Goal: Task Accomplishment & Management: Manage account settings

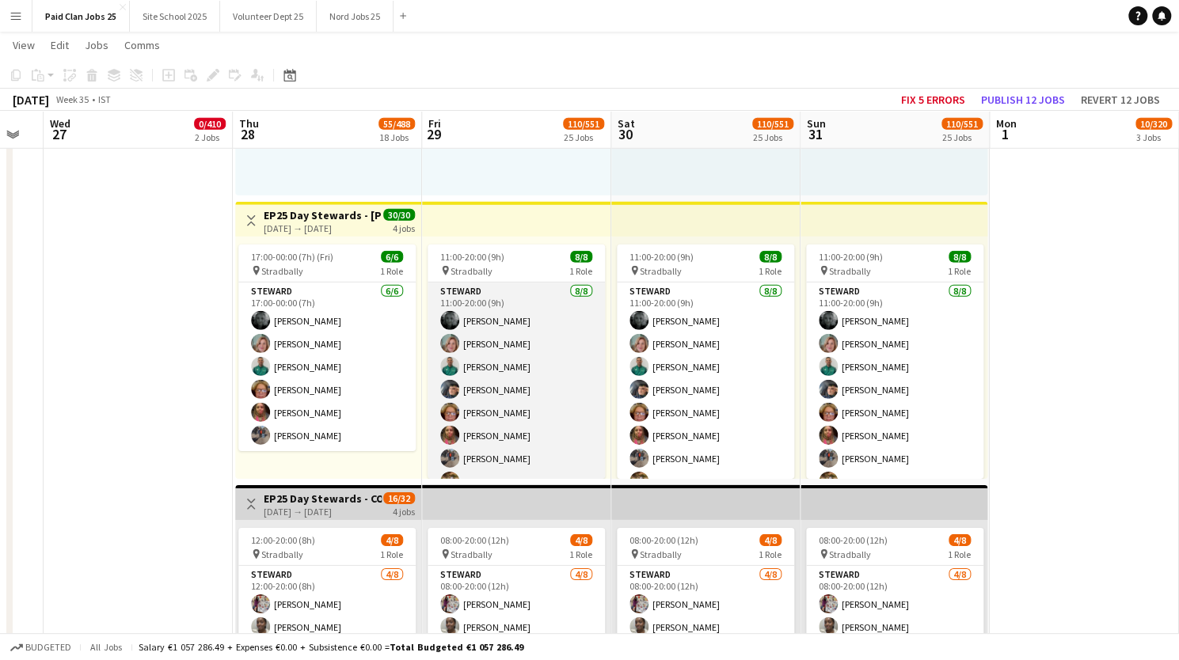
scroll to position [17, 0]
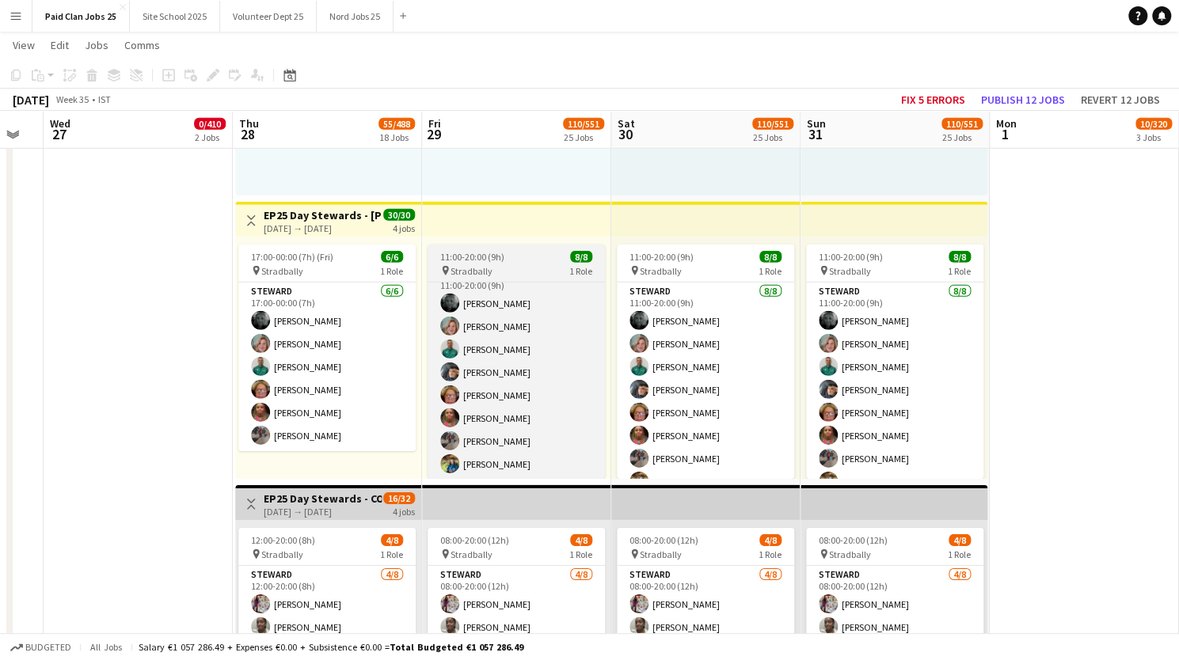
click at [509, 263] on app-job-card "11:00-20:00 (9h) 8/8 pin Stradbally 1 Role Steward 8/8 11:00-20:00 (9h) Tanya B…" at bounding box center [516, 362] width 177 height 234
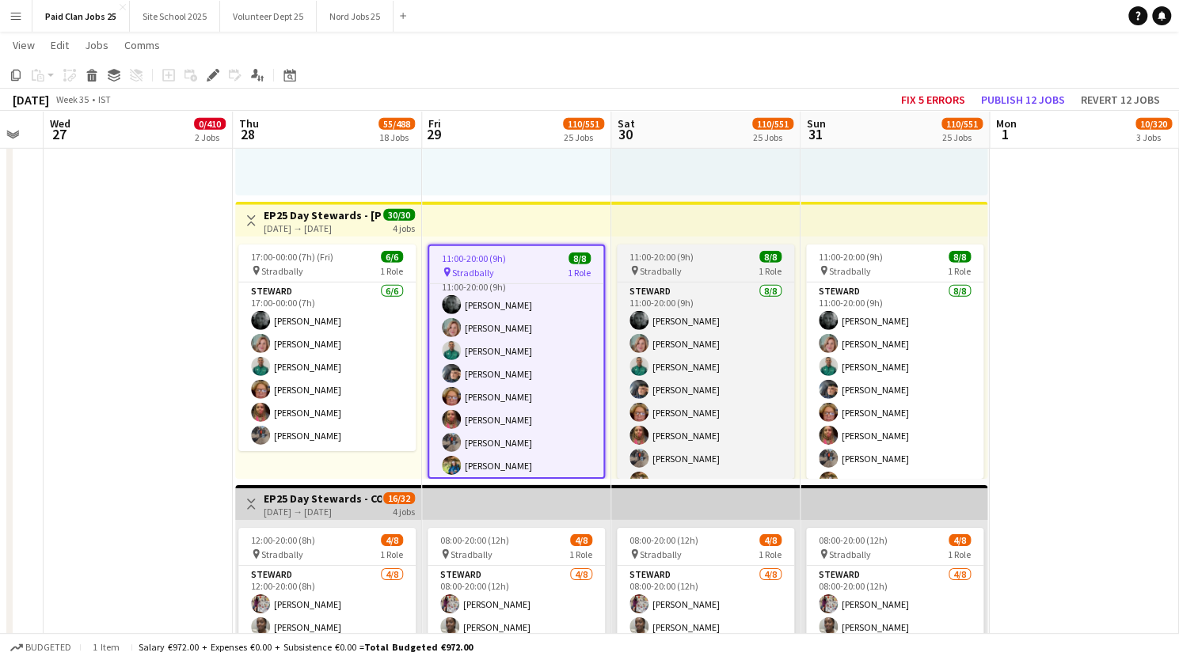
click at [699, 257] on div "11:00-20:00 (9h) 8/8" at bounding box center [705, 257] width 177 height 12
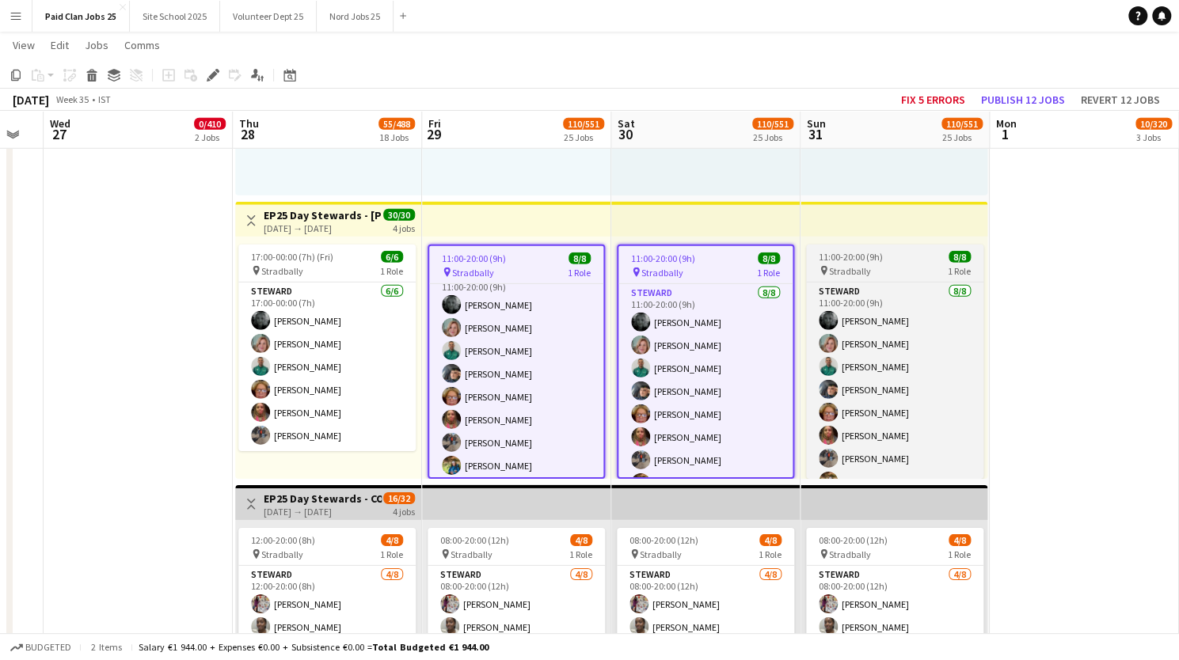
click at [883, 261] on div "11:00-20:00 (9h) 8/8" at bounding box center [894, 257] width 177 height 12
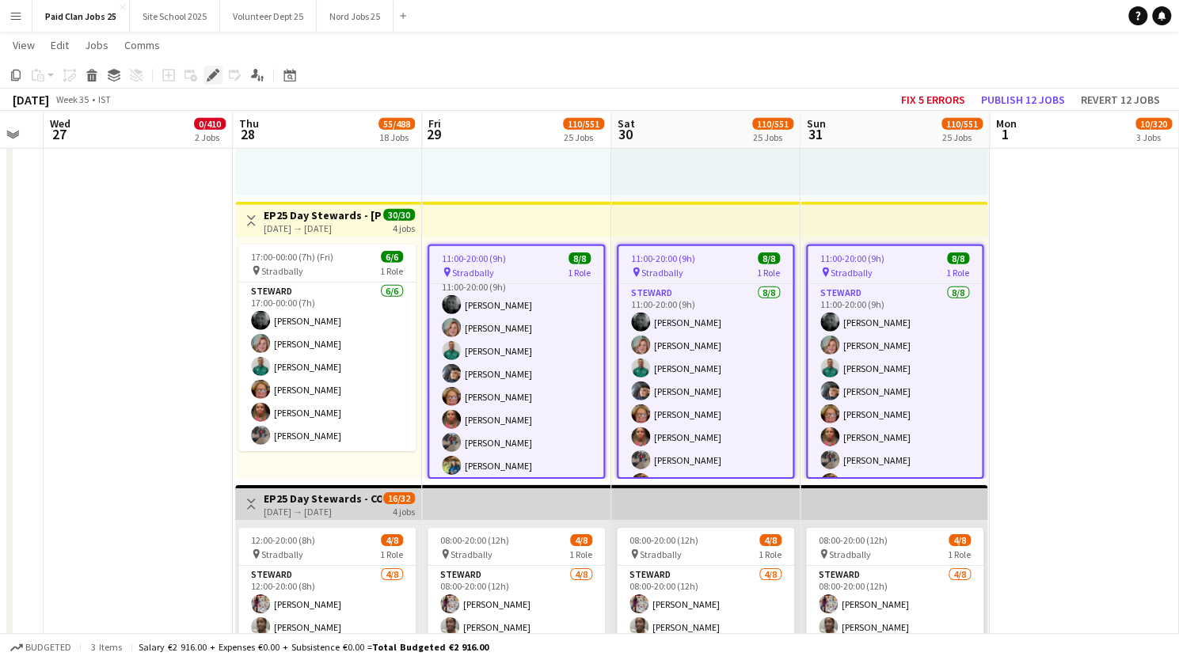
click at [211, 76] on icon at bounding box center [212, 75] width 9 height 9
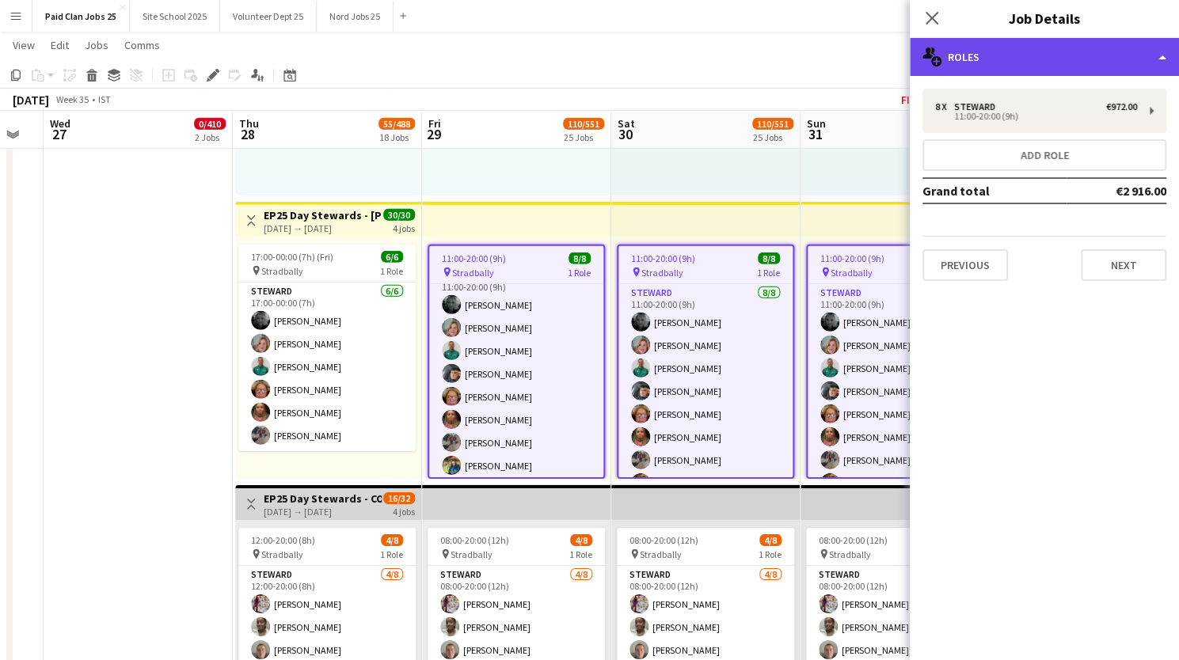
click at [1007, 63] on div "multiple-users-add Roles" at bounding box center [1044, 57] width 269 height 38
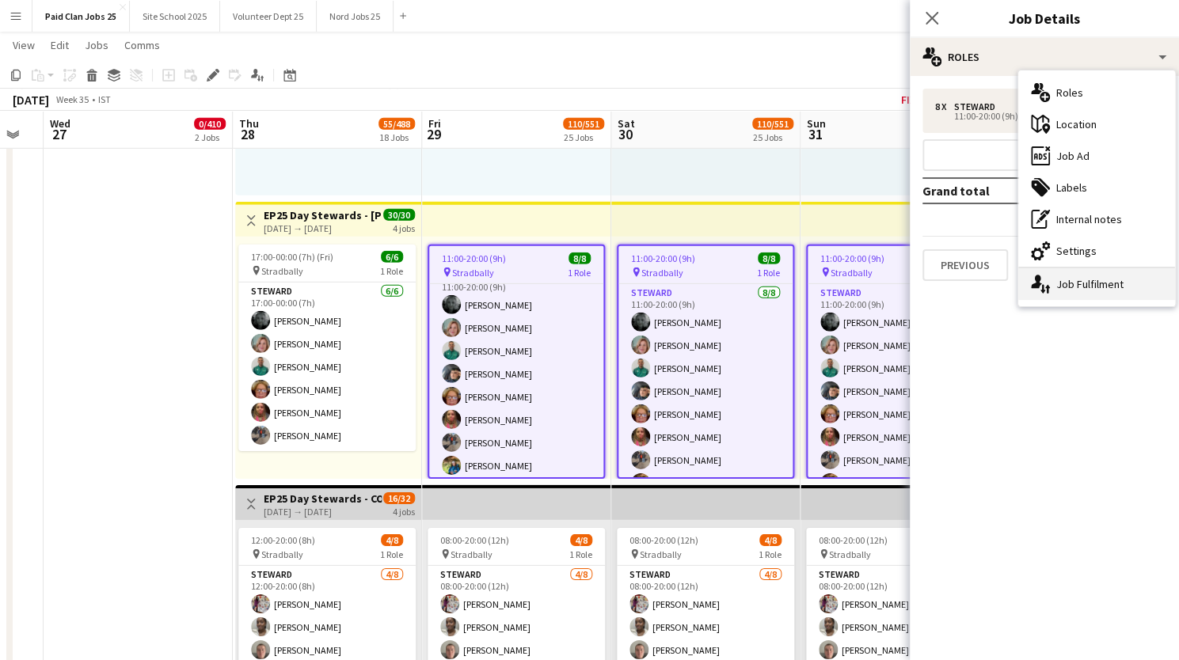
click at [1039, 281] on icon "single-neutral-actions-up-down" at bounding box center [1040, 284] width 19 height 19
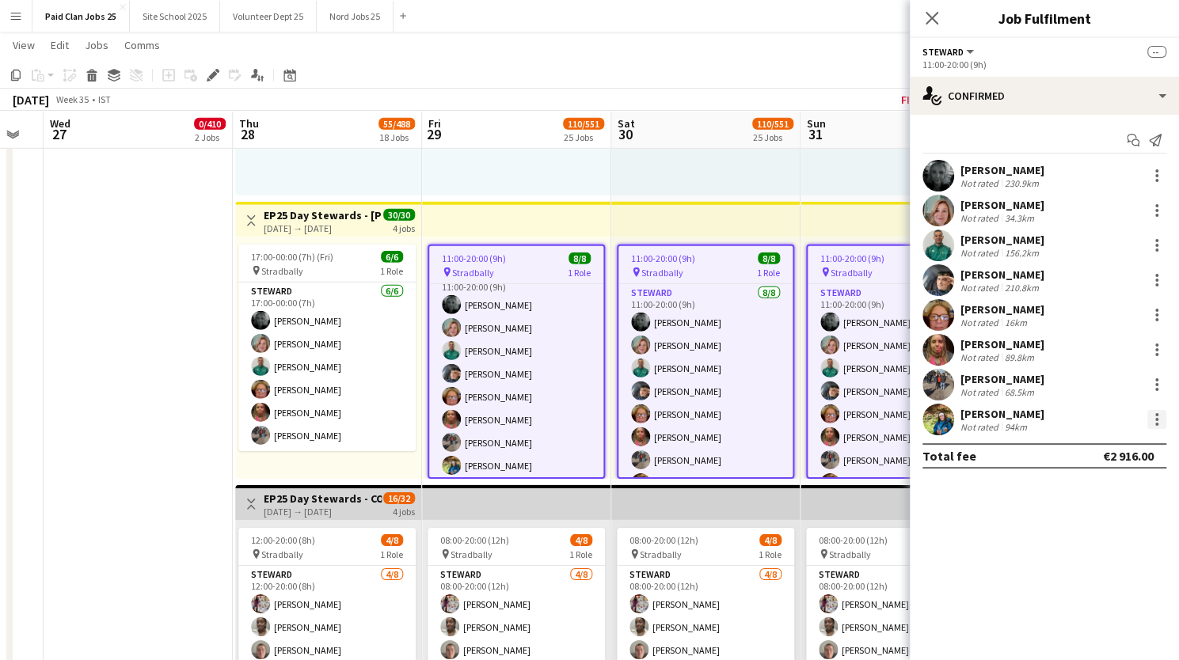
click at [1159, 424] on div at bounding box center [1156, 419] width 19 height 19
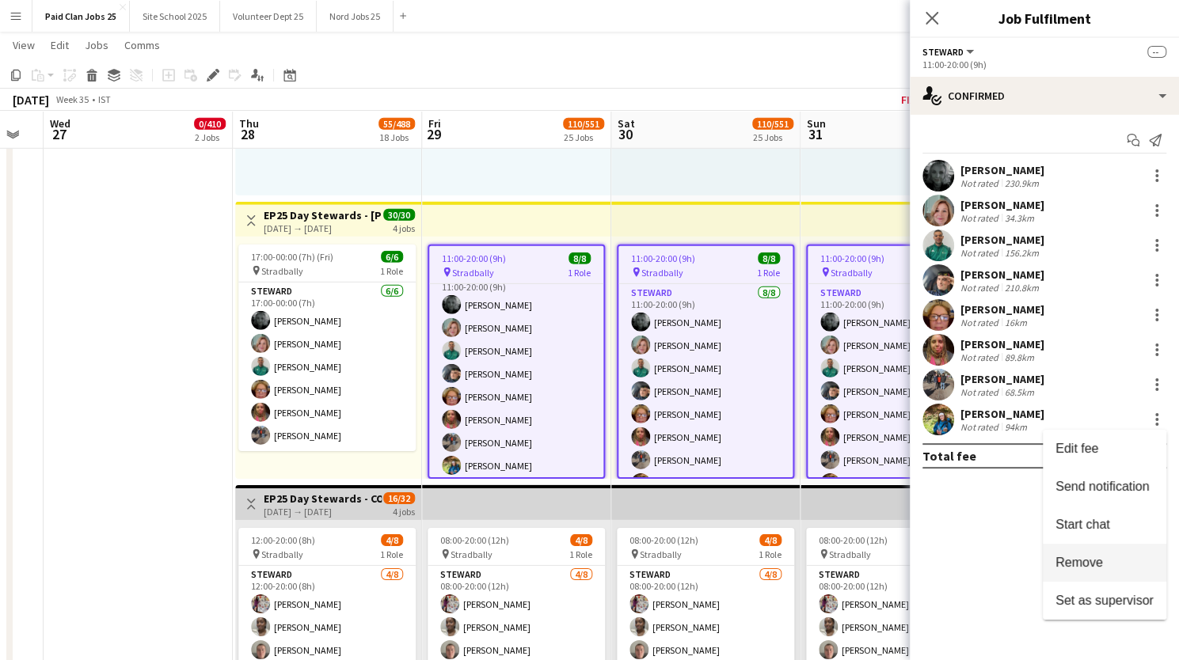
click at [1073, 565] on span "Remove" at bounding box center [1079, 562] width 48 height 13
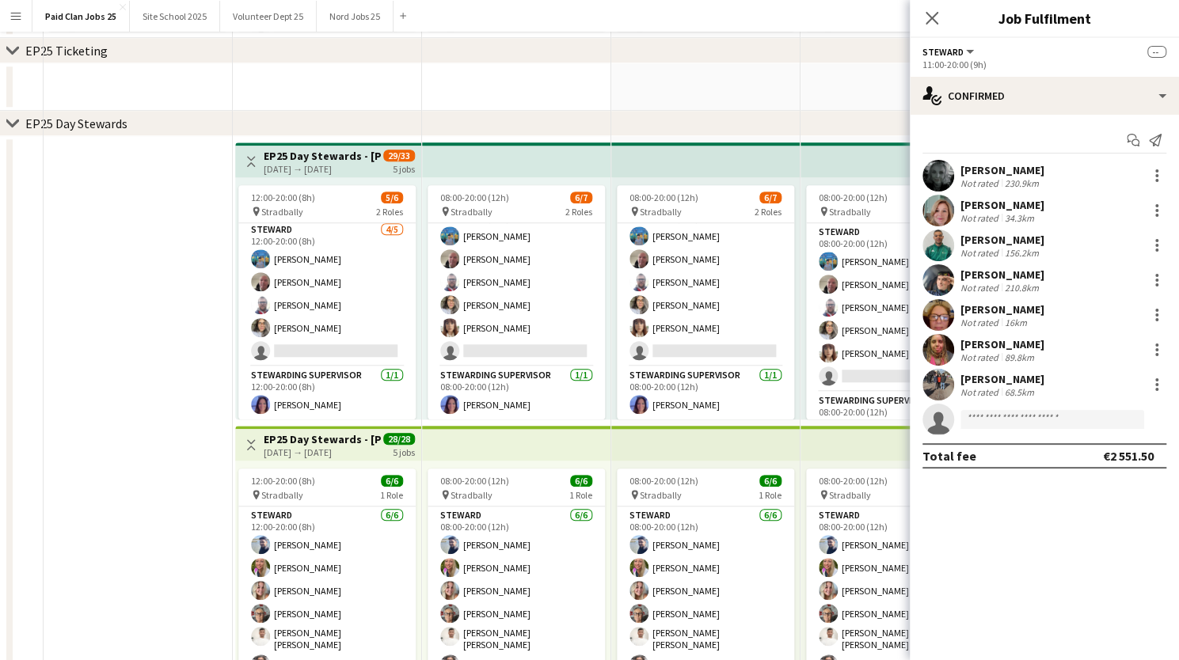
scroll to position [0, 0]
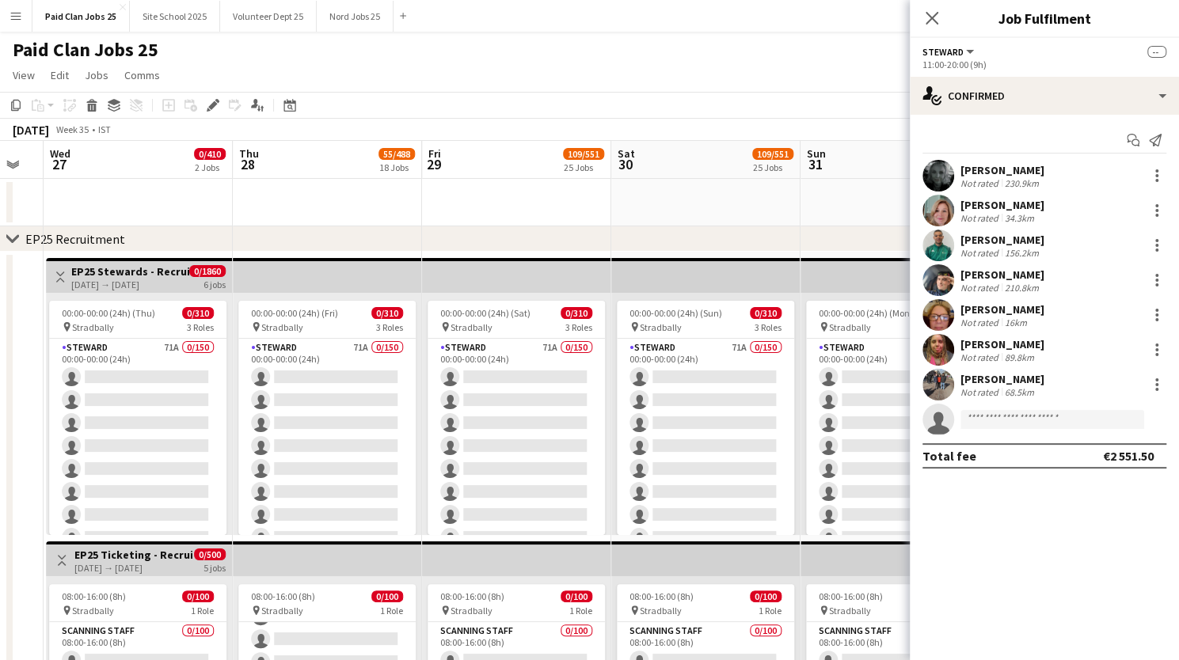
click at [930, 17] on icon at bounding box center [932, 18] width 13 height 13
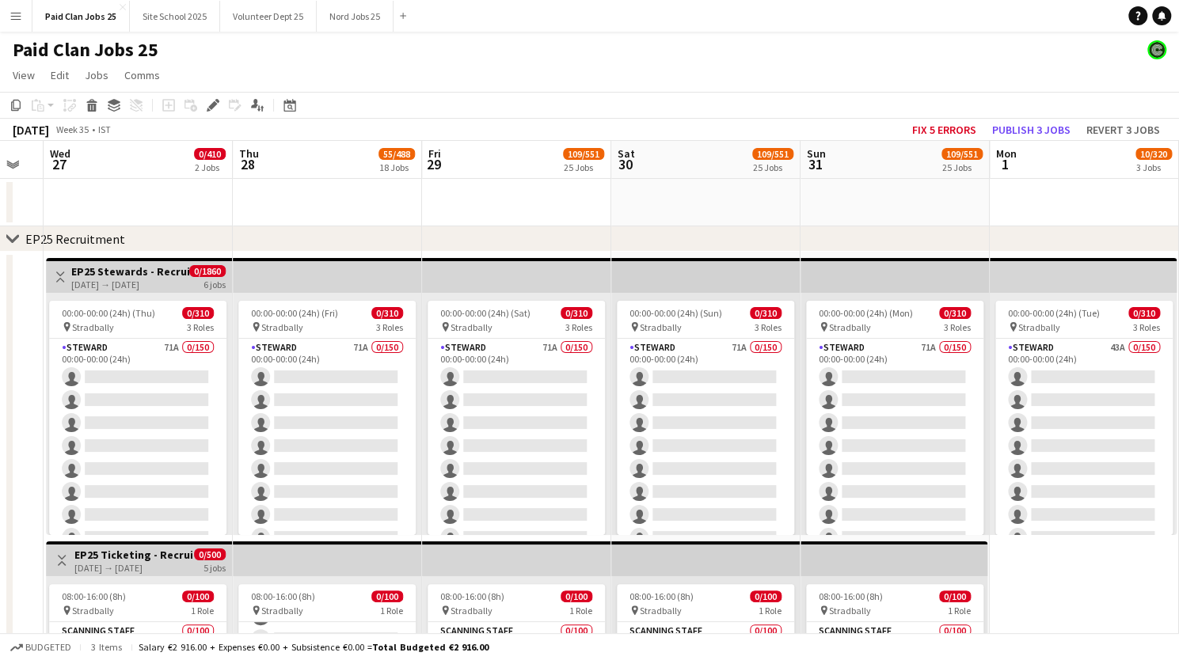
click at [21, 13] on app-icon "Menu" at bounding box center [16, 16] width 13 height 13
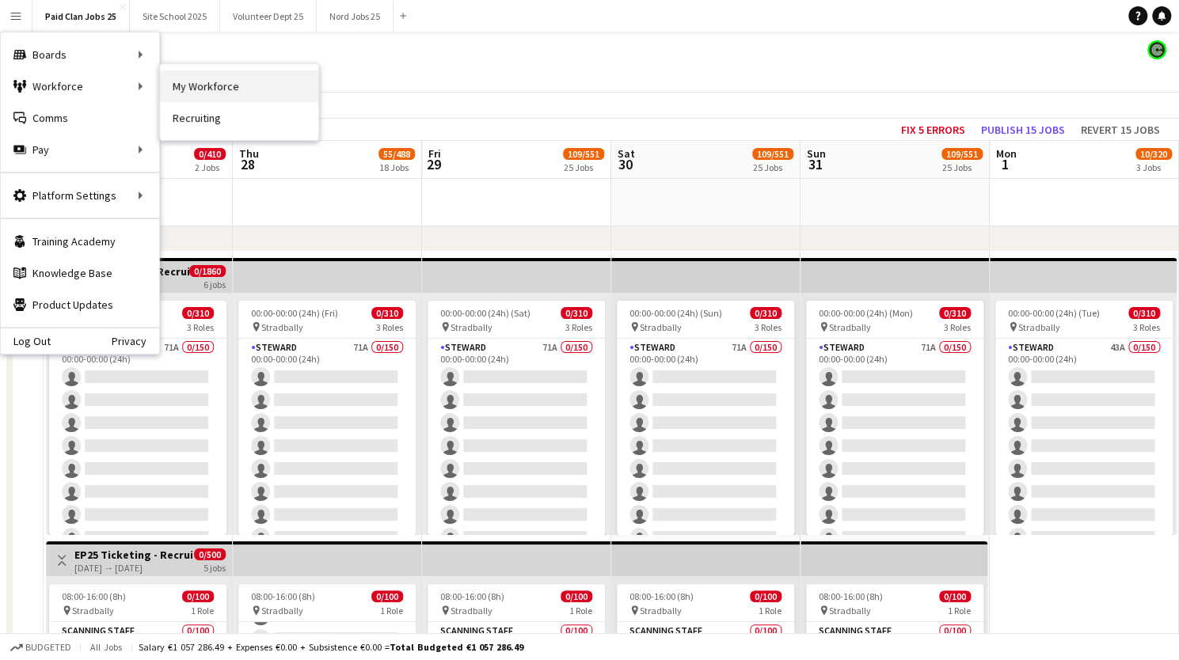
click at [188, 81] on link "My Workforce" at bounding box center [239, 86] width 158 height 32
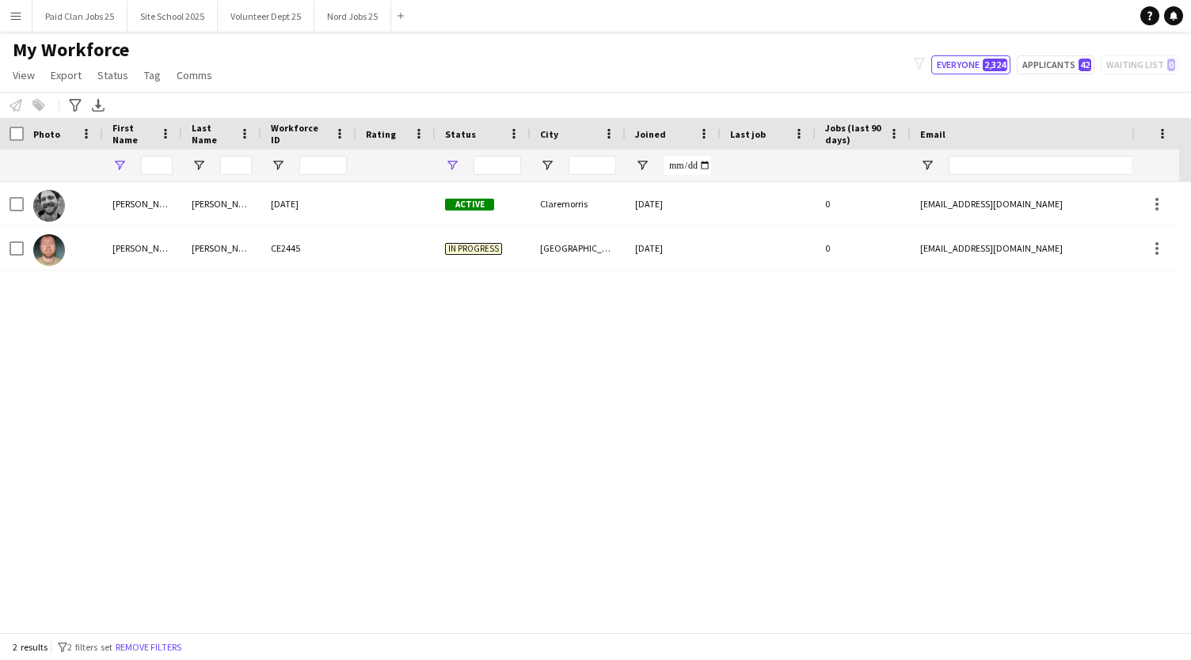
type input "****"
type input "**********"
drag, startPoint x: 146, startPoint y: 165, endPoint x: 185, endPoint y: 169, distance: 39.9
click at [185, 169] on div "****" at bounding box center [846, 166] width 1693 height 32
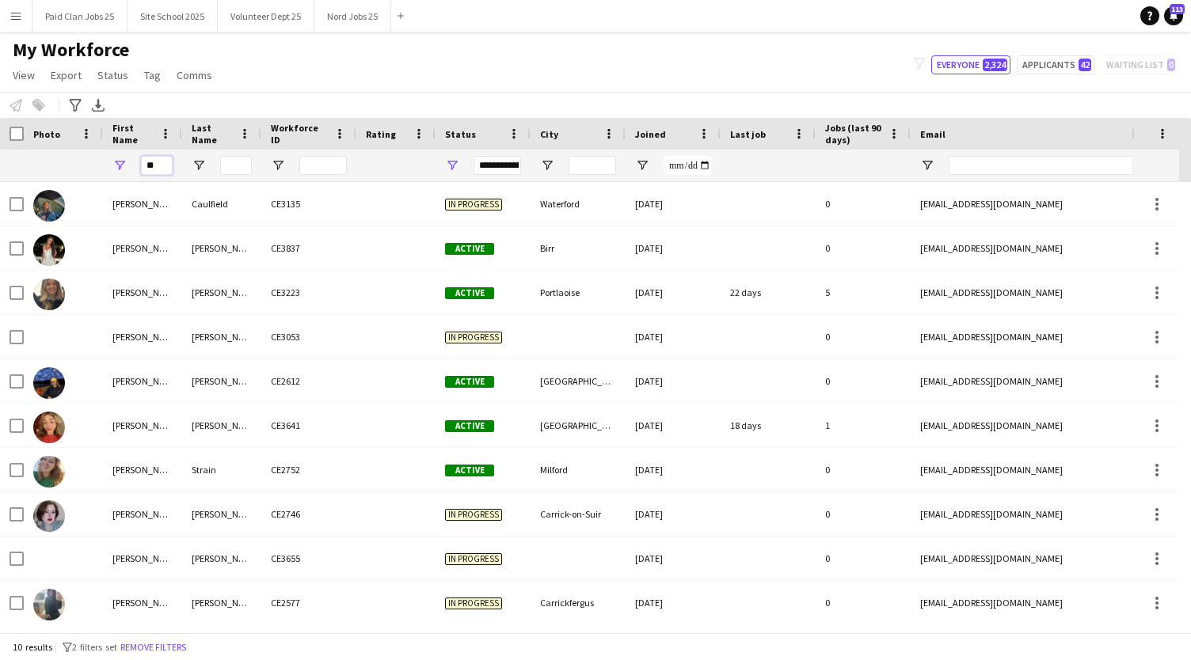
type input "*"
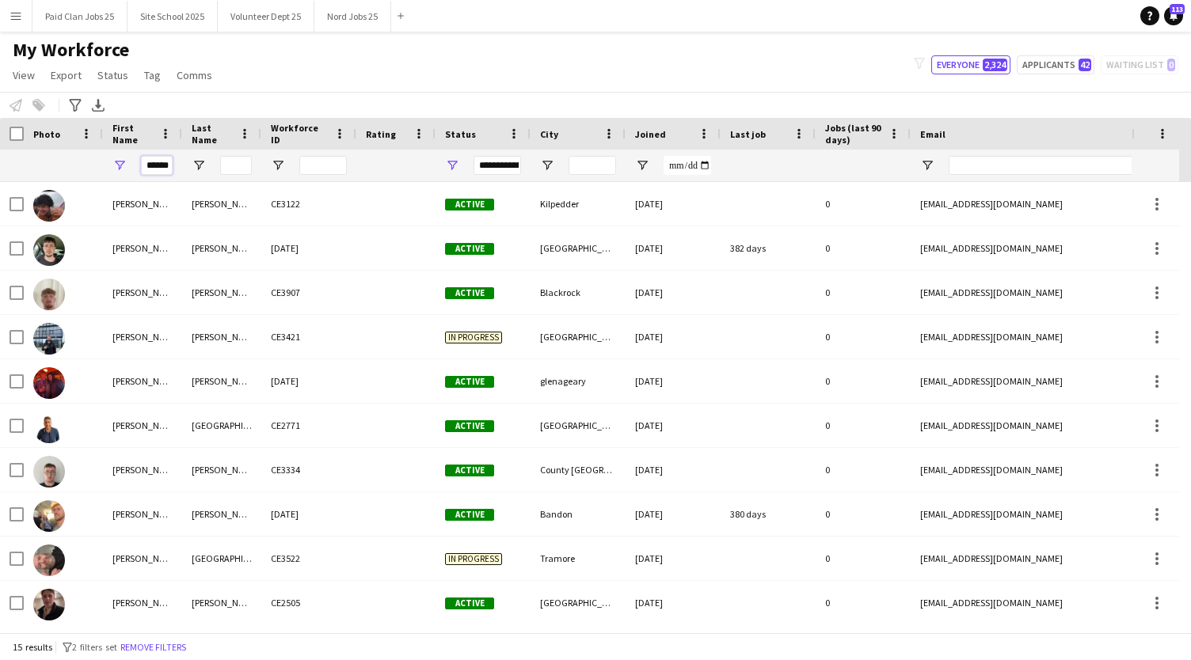
type input "******"
click at [240, 168] on input "Last Name Filter Input" at bounding box center [236, 165] width 32 height 19
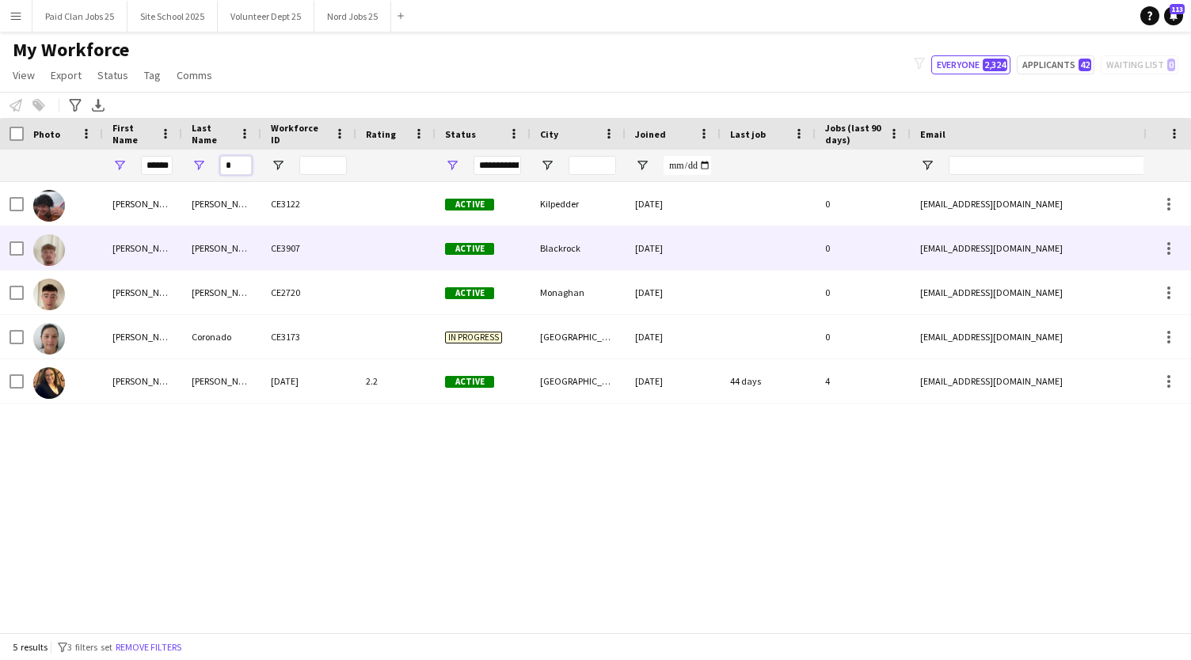
type input "*"
click at [285, 251] on div "CE3907" at bounding box center [308, 248] width 95 height 44
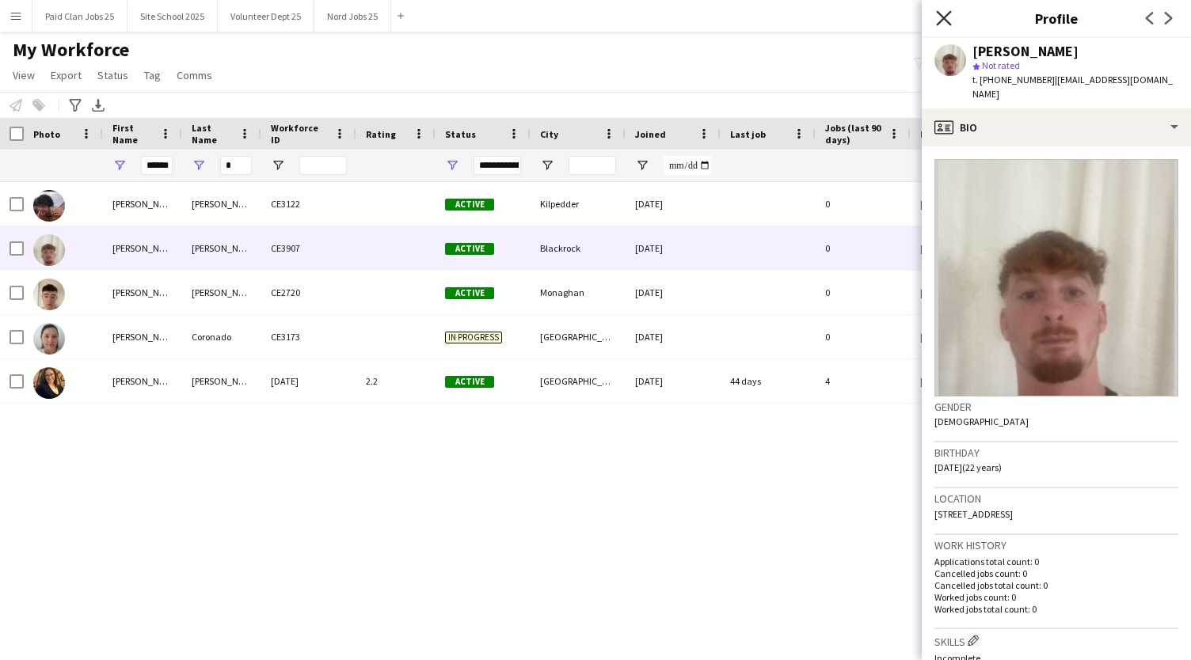
click at [937, 12] on icon at bounding box center [943, 17] width 15 height 15
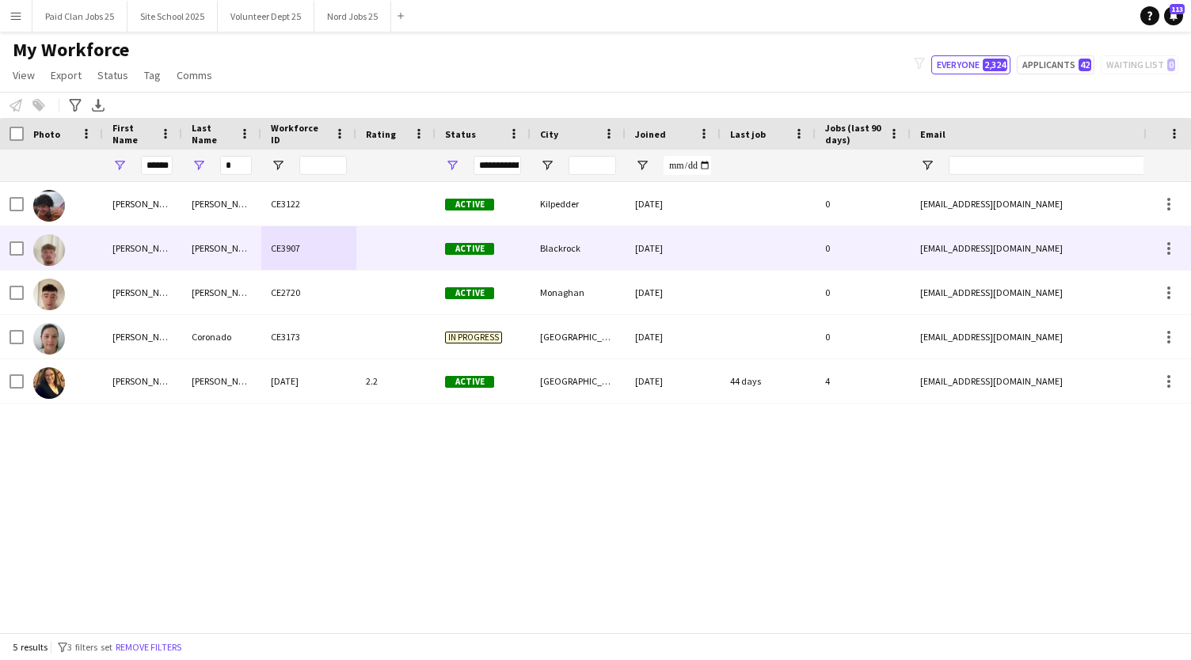
click at [275, 247] on div "CE3907" at bounding box center [308, 248] width 95 height 44
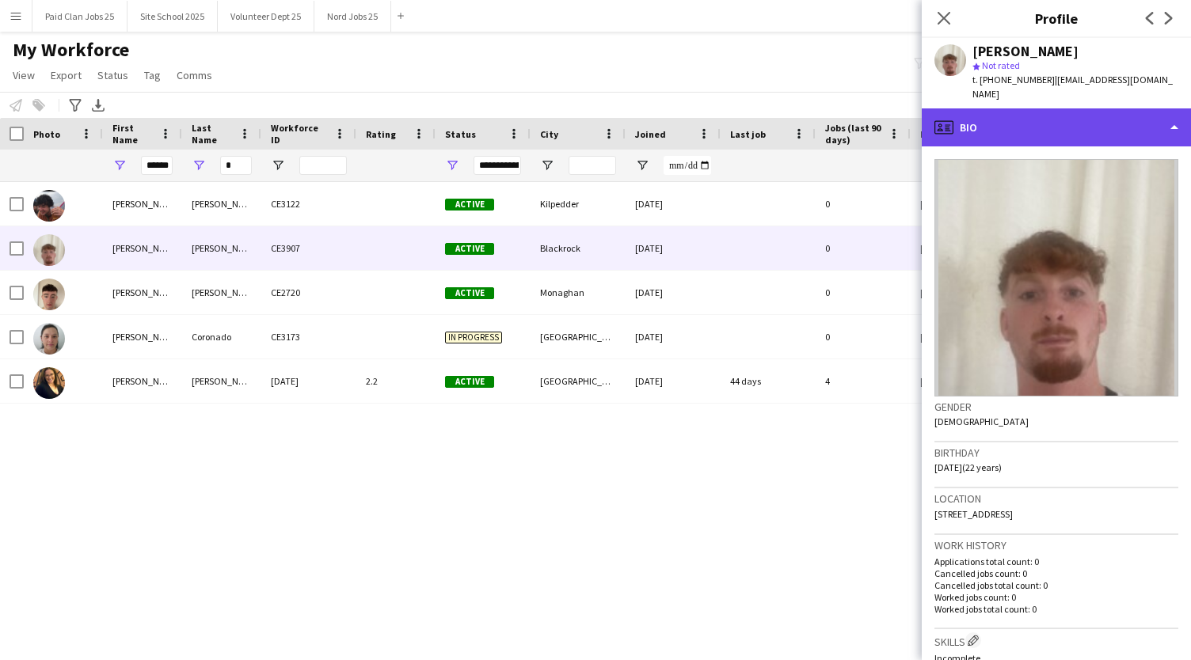
click at [1172, 108] on div "profile Bio" at bounding box center [1056, 127] width 269 height 38
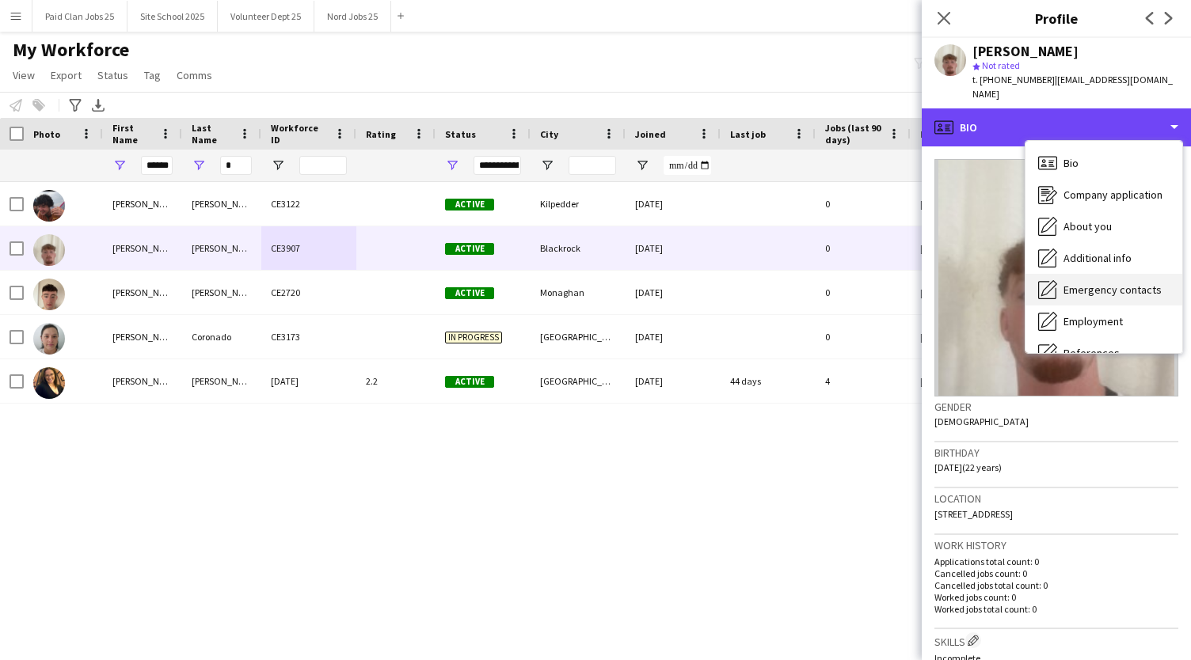
scroll to position [149, 0]
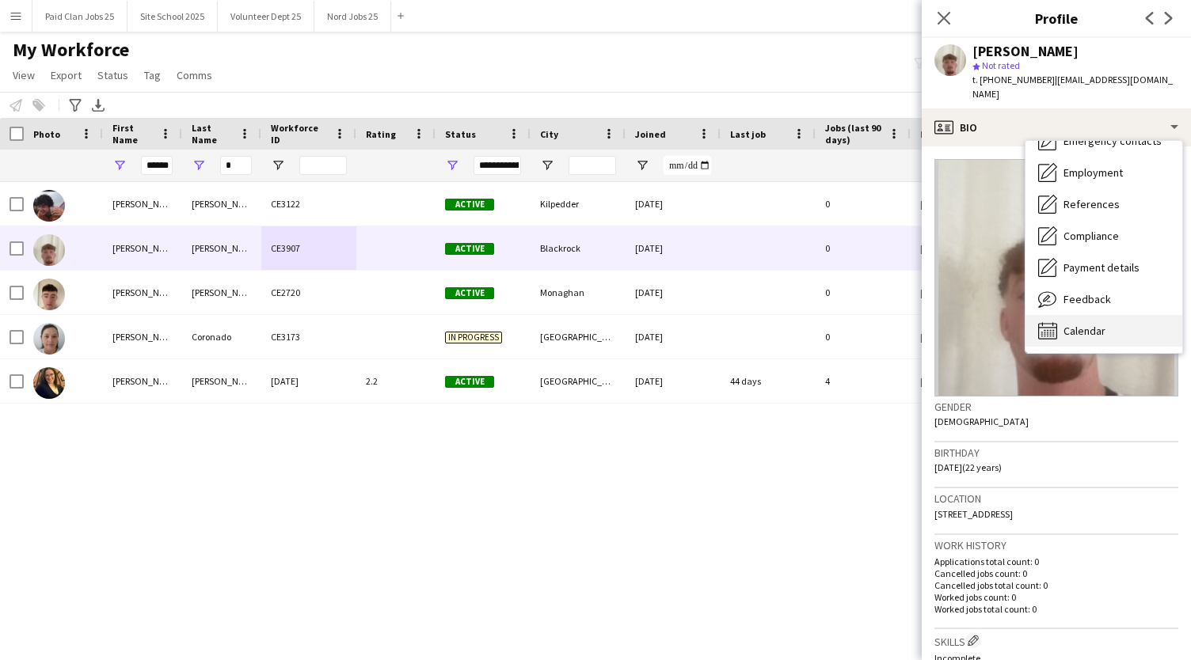
click at [1091, 325] on div "Calendar Calendar" at bounding box center [1103, 331] width 157 height 32
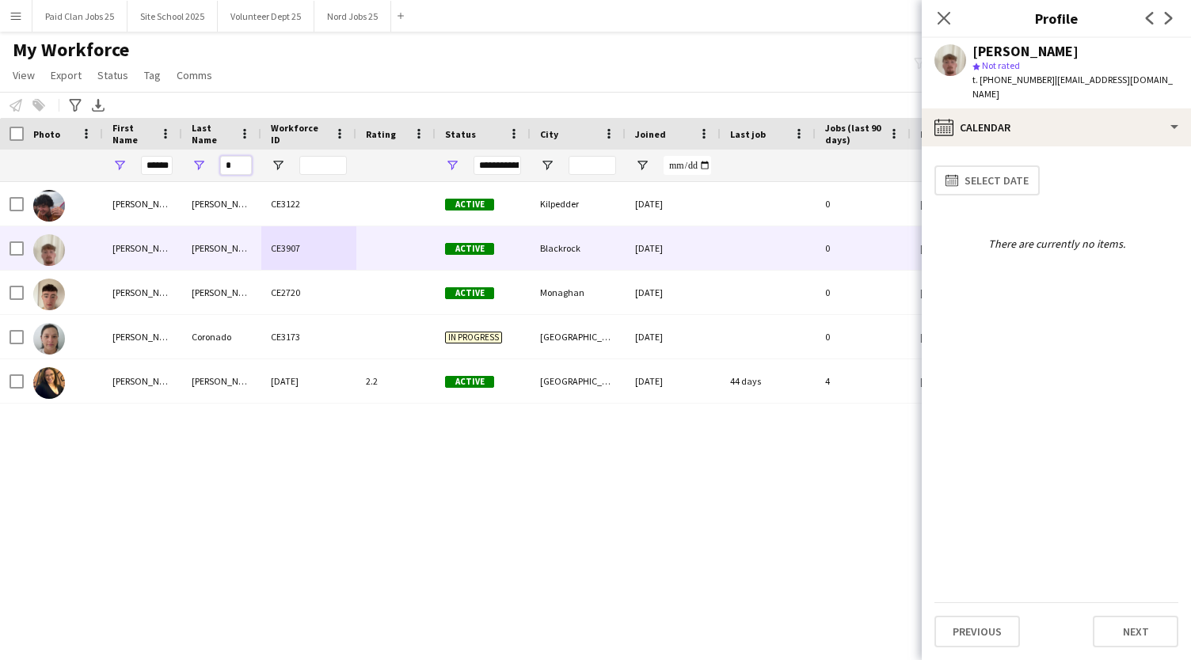
click at [235, 169] on input "*" at bounding box center [236, 165] width 32 height 19
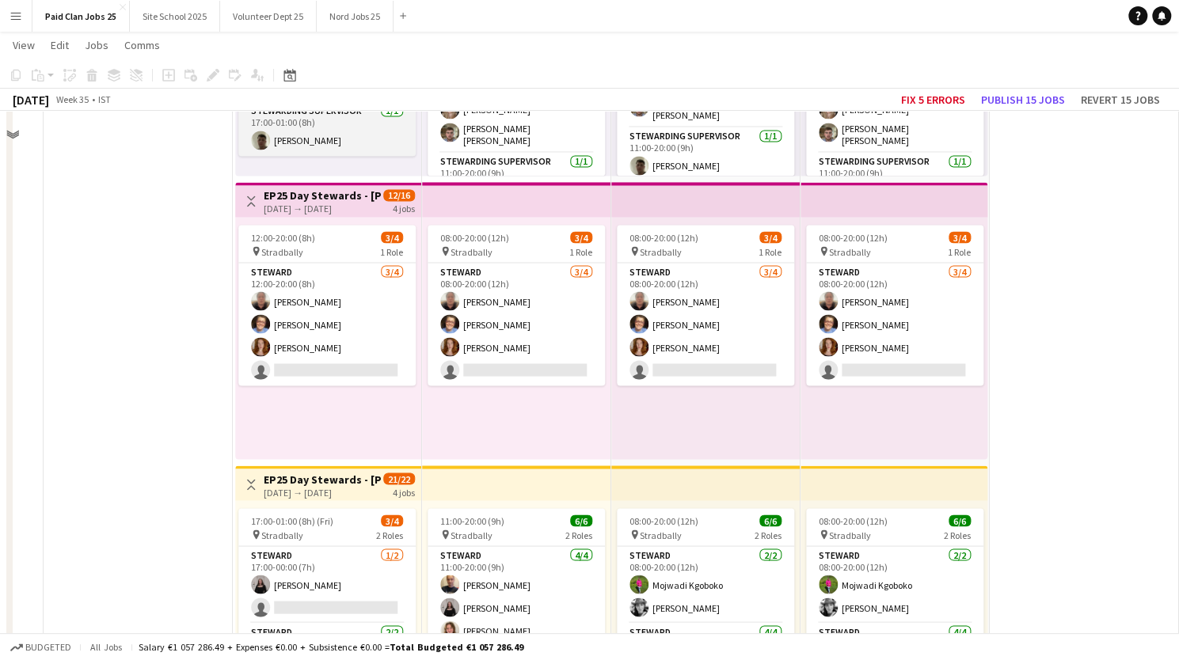
scroll to position [1313, 0]
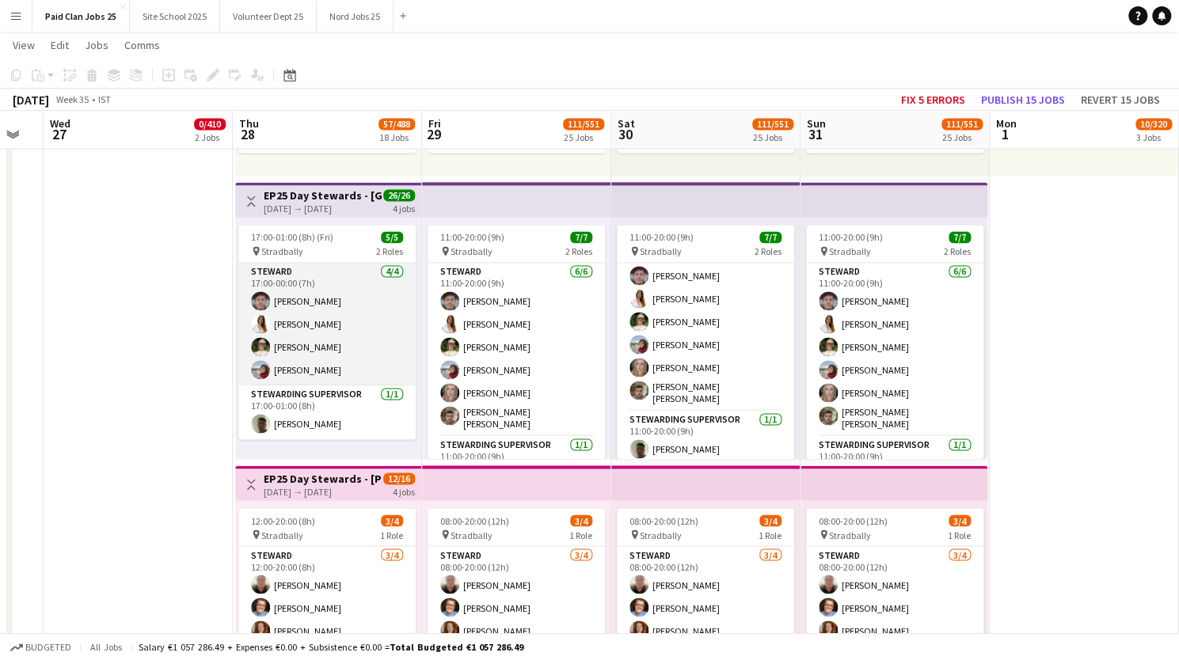
click at [314, 333] on app-card-role "[PERSON_NAME] [DATE] 17:00-00:00 (7h) [PERSON_NAME] [PERSON_NAME] [PERSON_NAME]…" at bounding box center [326, 324] width 177 height 123
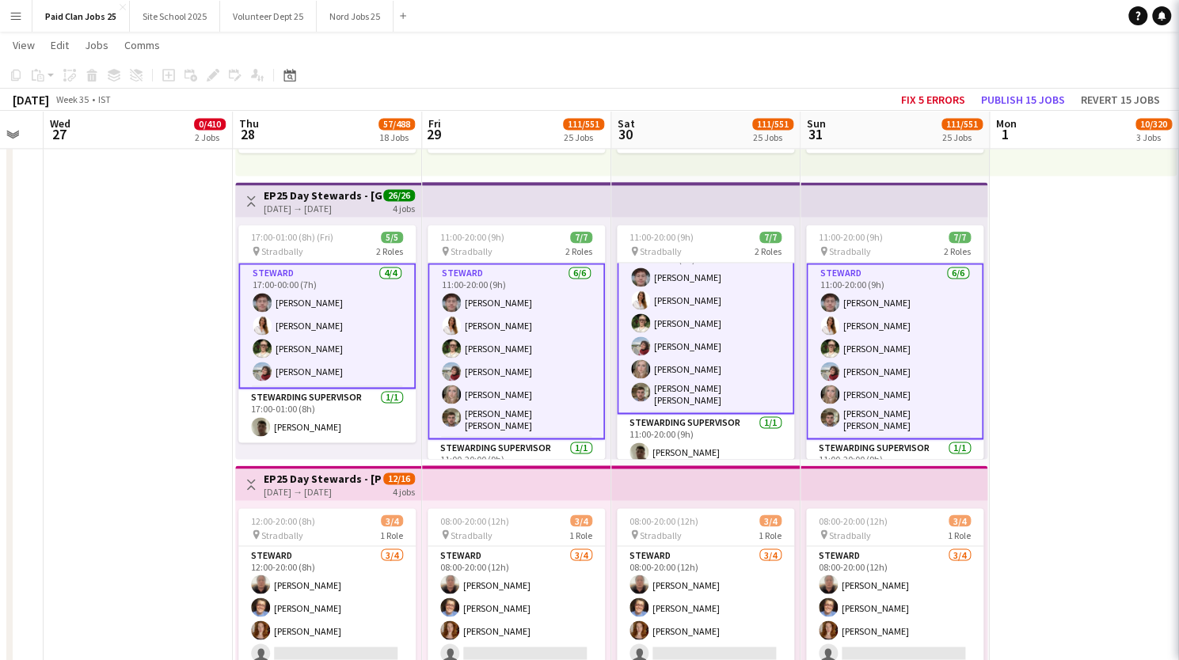
scroll to position [27, 0]
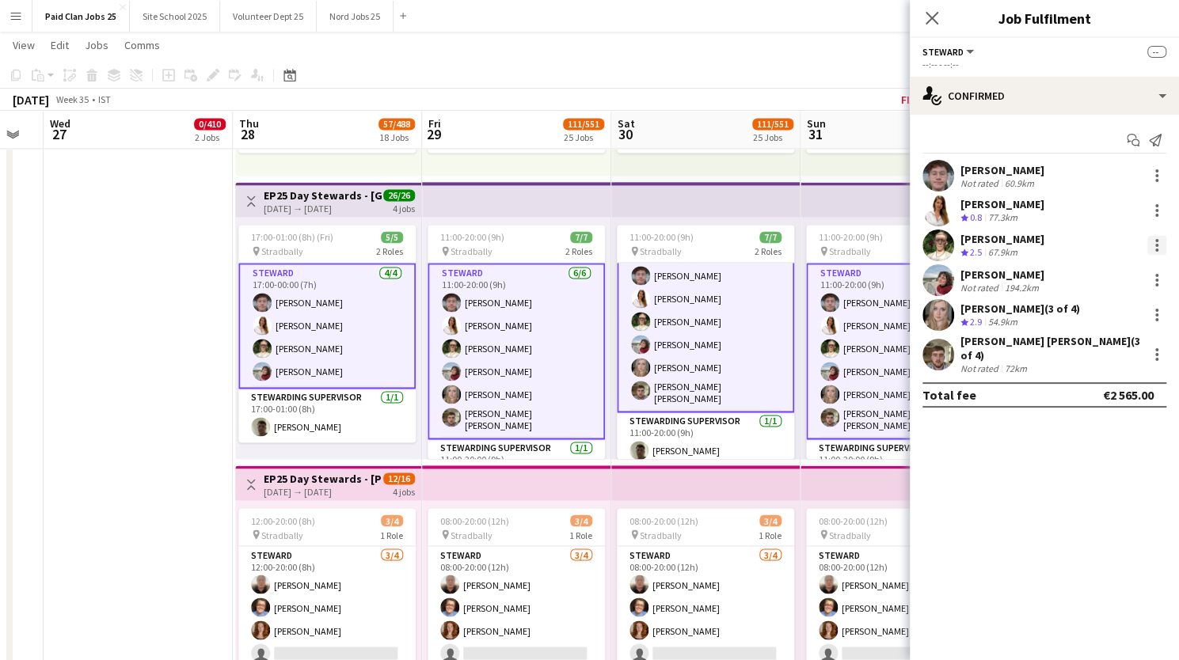
click at [1161, 242] on div at bounding box center [1156, 245] width 19 height 19
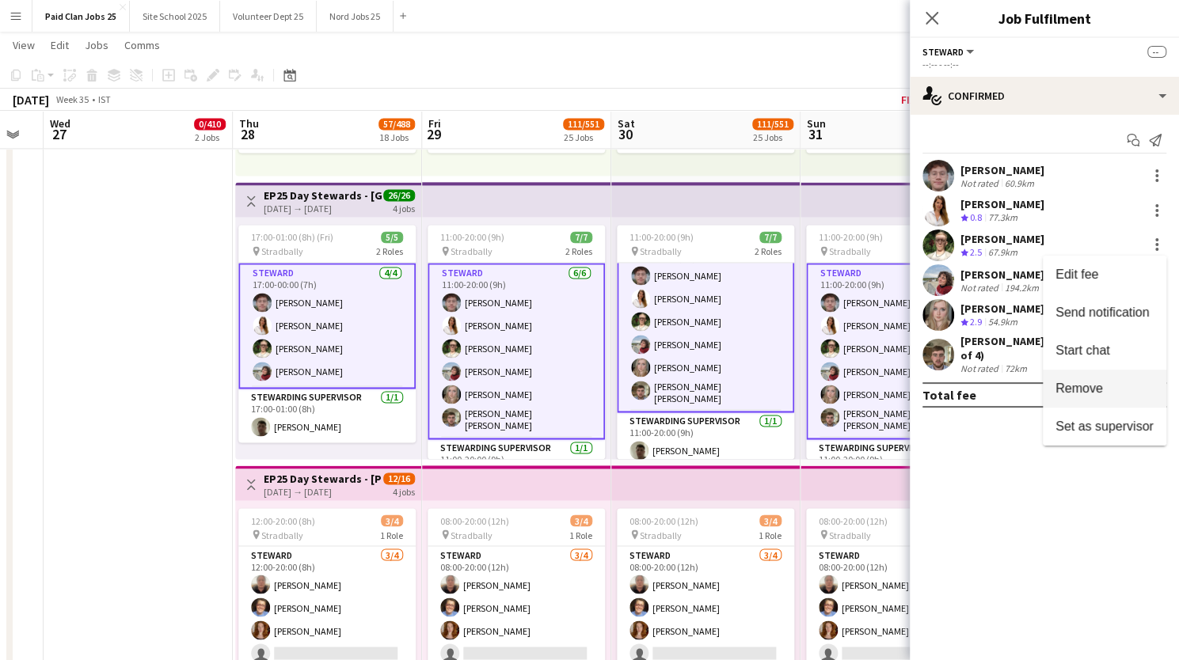
click at [1078, 386] on span "Remove" at bounding box center [1079, 388] width 48 height 13
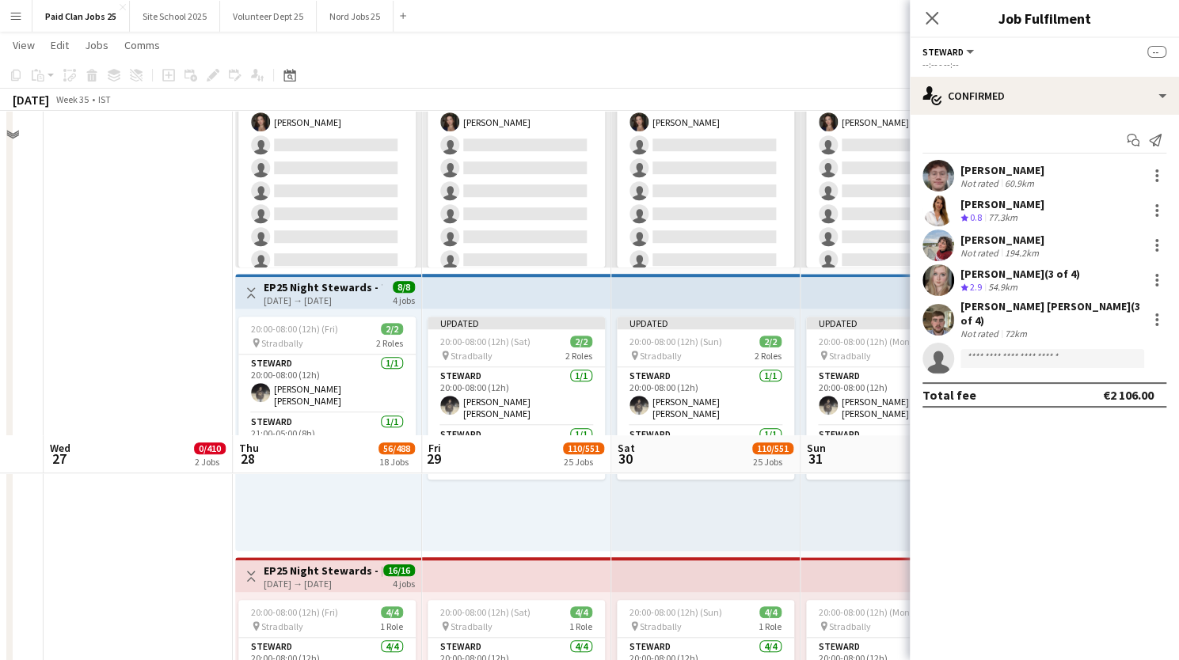
scroll to position [4412, 0]
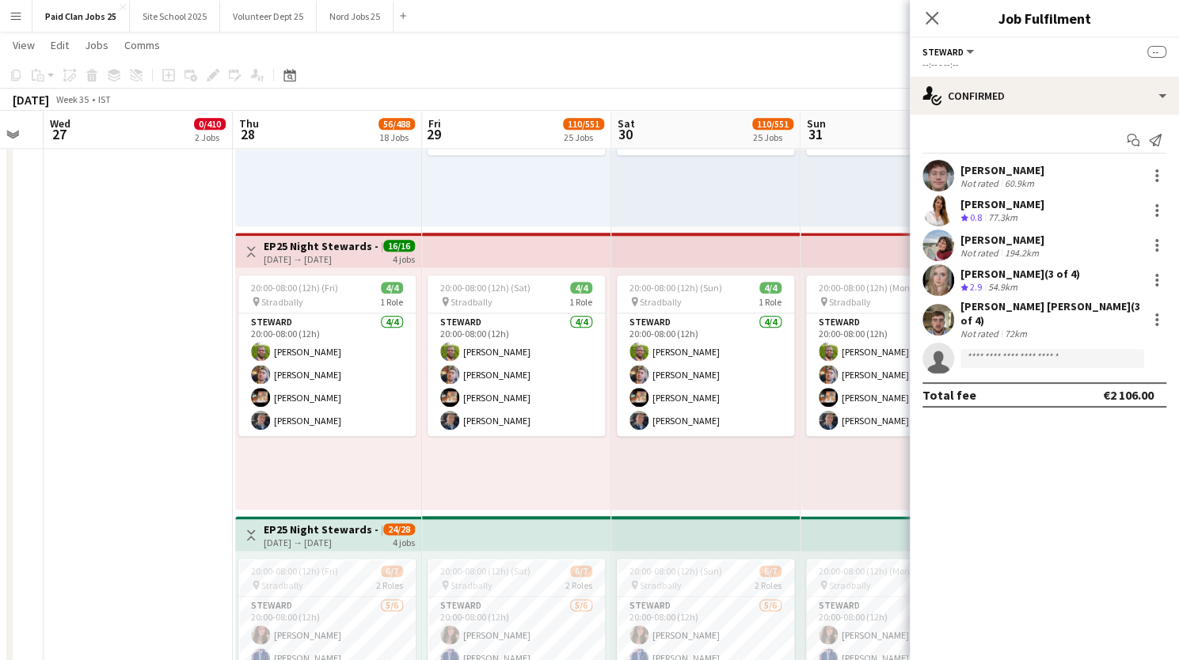
click at [310, 251] on h3 "EP25 Night Stewards - [PERSON_NAME] Campsite" at bounding box center [323, 246] width 118 height 14
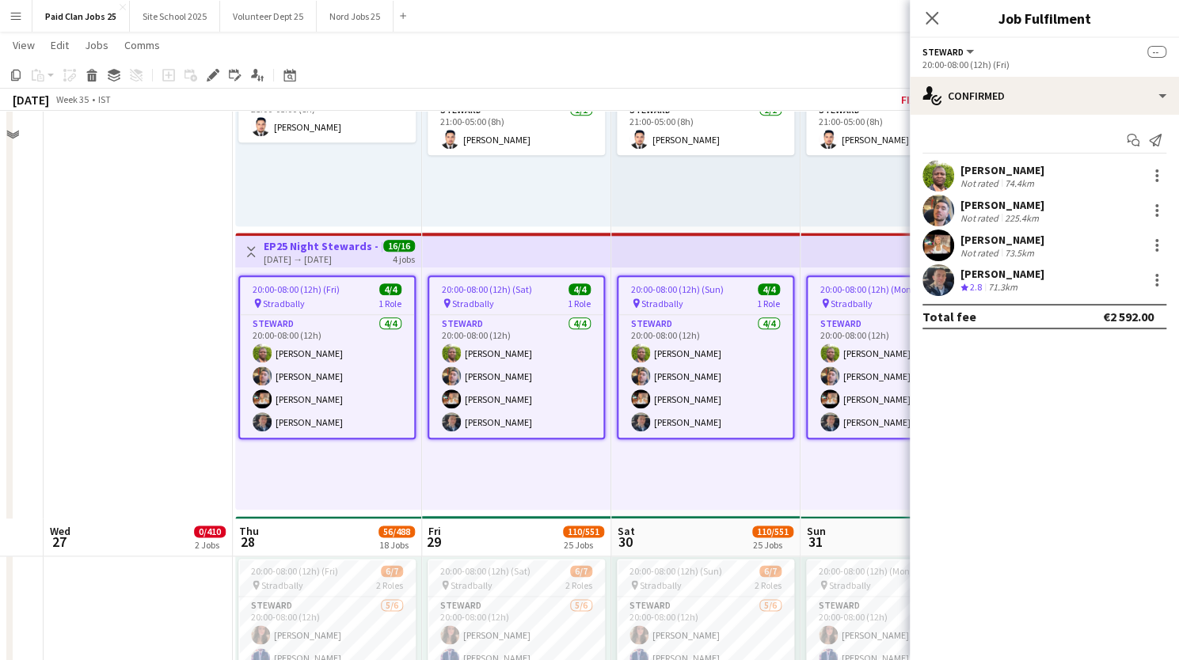
scroll to position [4819, 0]
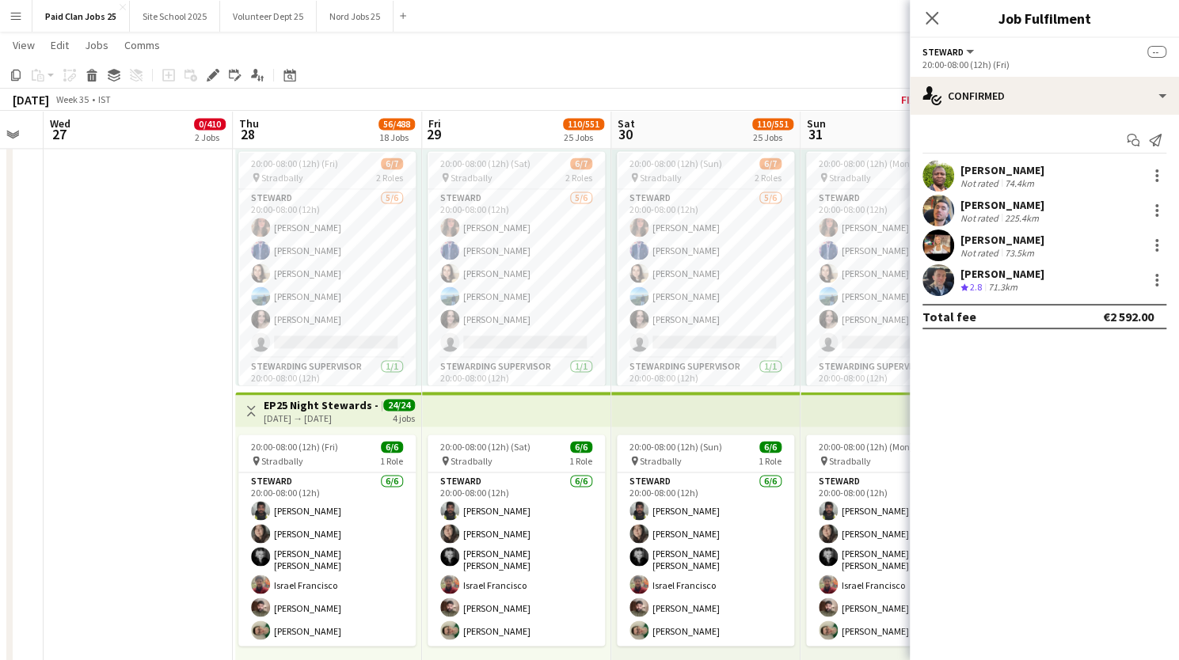
click at [341, 401] on h3 "EP25 Night Stewards - [PERSON_NAME] Campsite" at bounding box center [323, 405] width 118 height 14
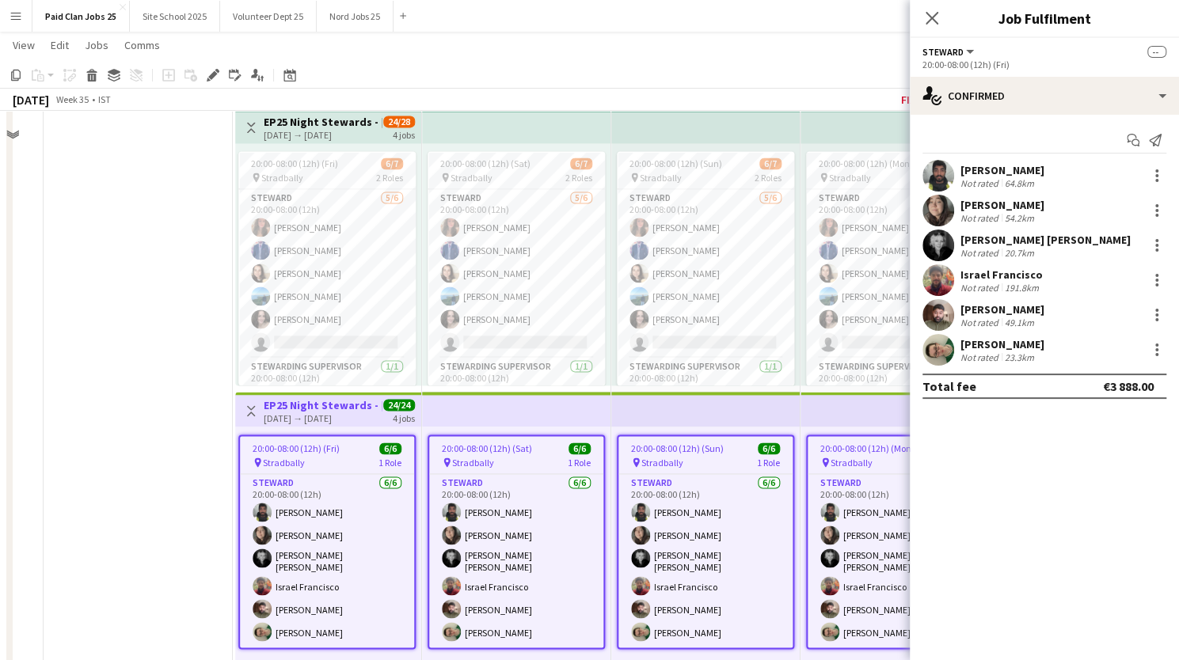
scroll to position [4612, 0]
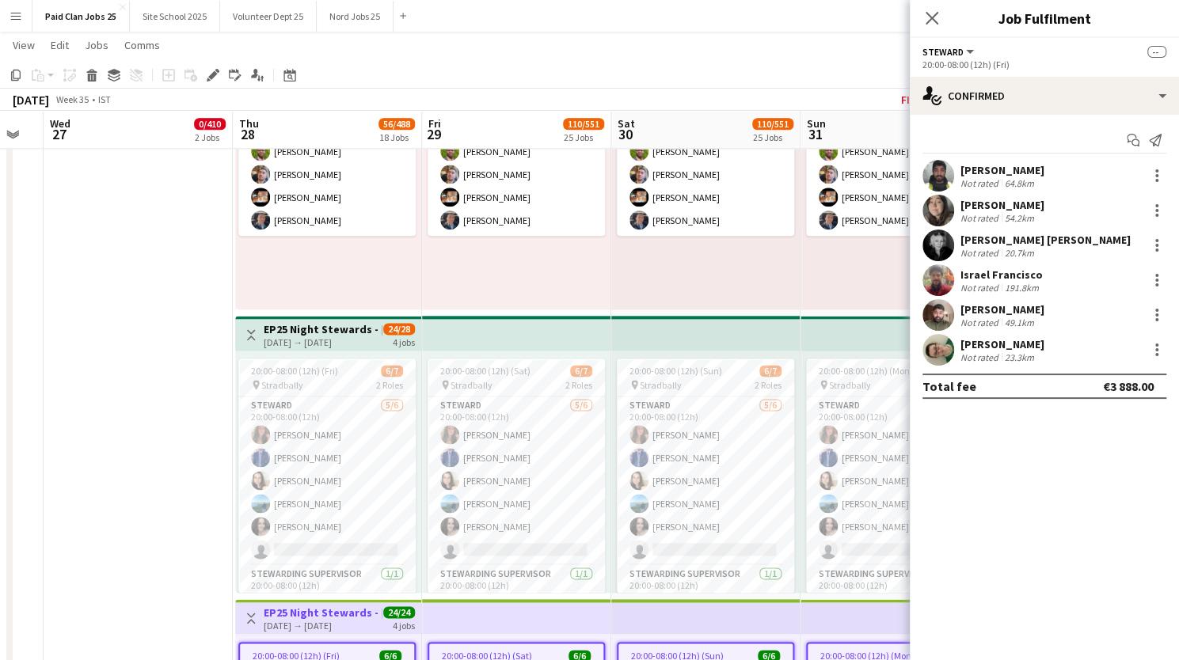
click at [302, 320] on app-top-bar "Toggle View EP25 Night Stewards - [PERSON_NAME] Campsite [DATE] → [DATE] 24/28 …" at bounding box center [328, 333] width 186 height 35
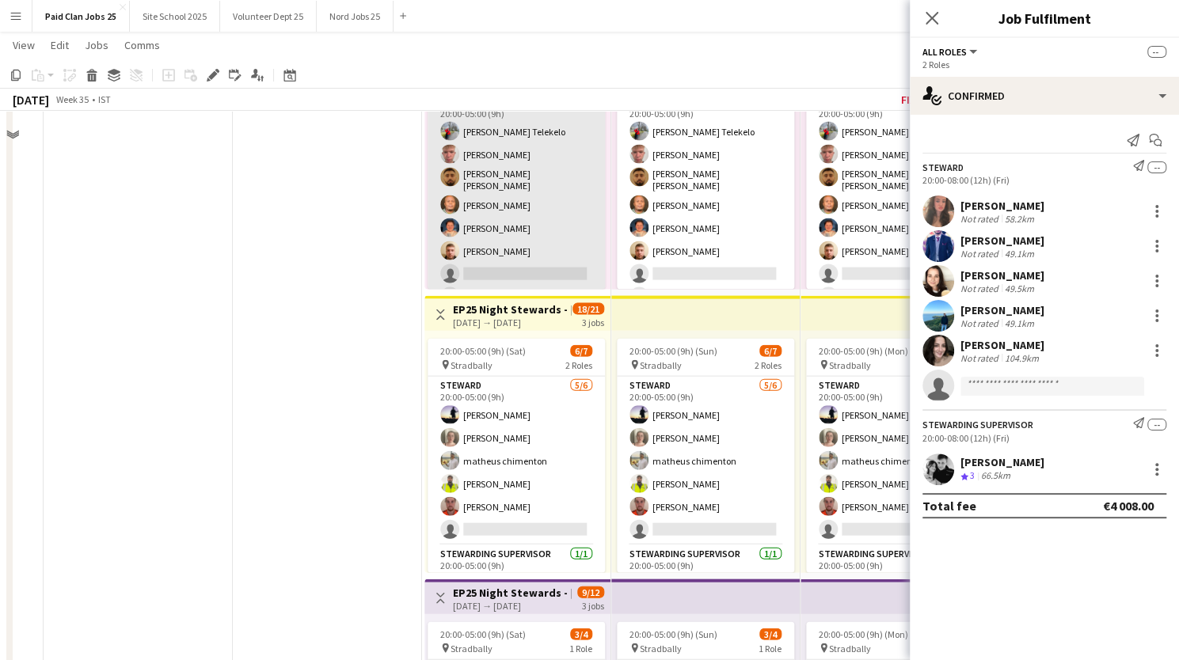
scroll to position [5213, 0]
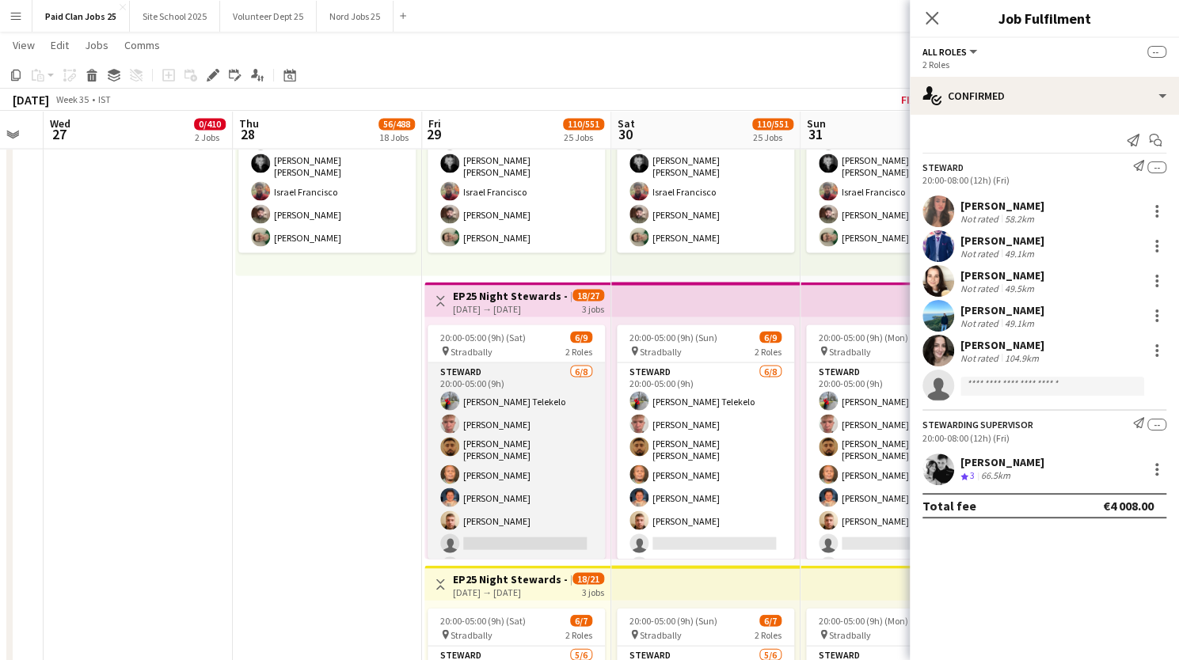
click at [515, 534] on app-card-role "[PERSON_NAME] [DATE] 20:00-05:00 (9h) [PERSON_NAME] Telekelo [PERSON_NAME] [PER…" at bounding box center [516, 472] width 177 height 219
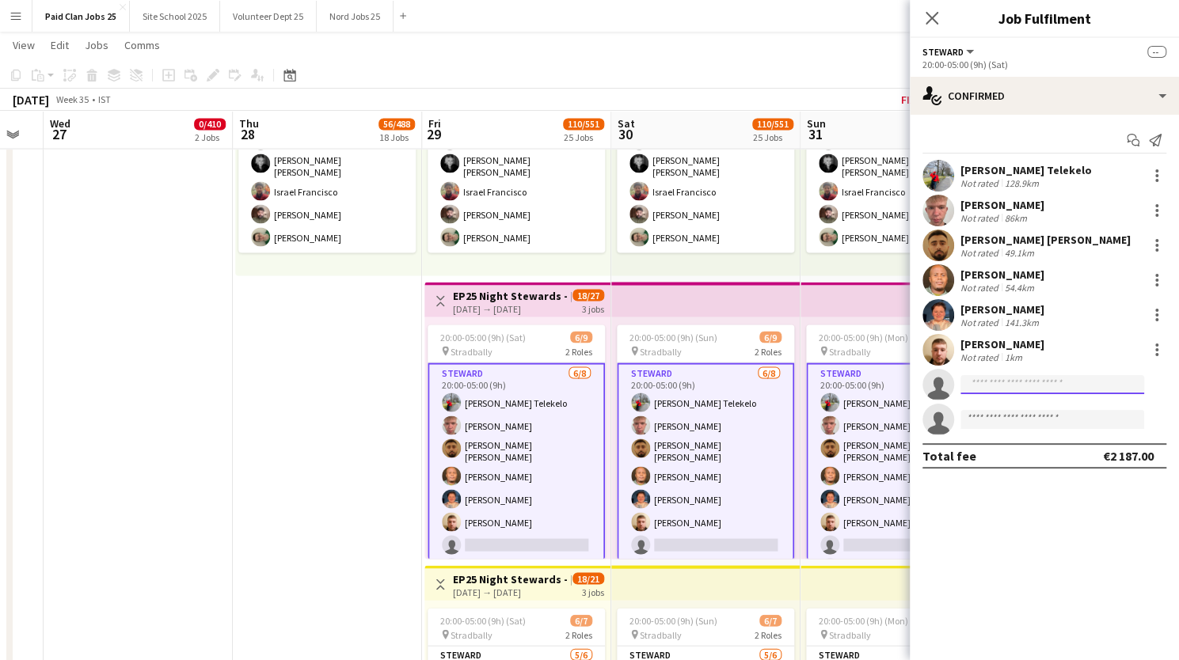
click at [1013, 379] on input at bounding box center [1052, 384] width 184 height 19
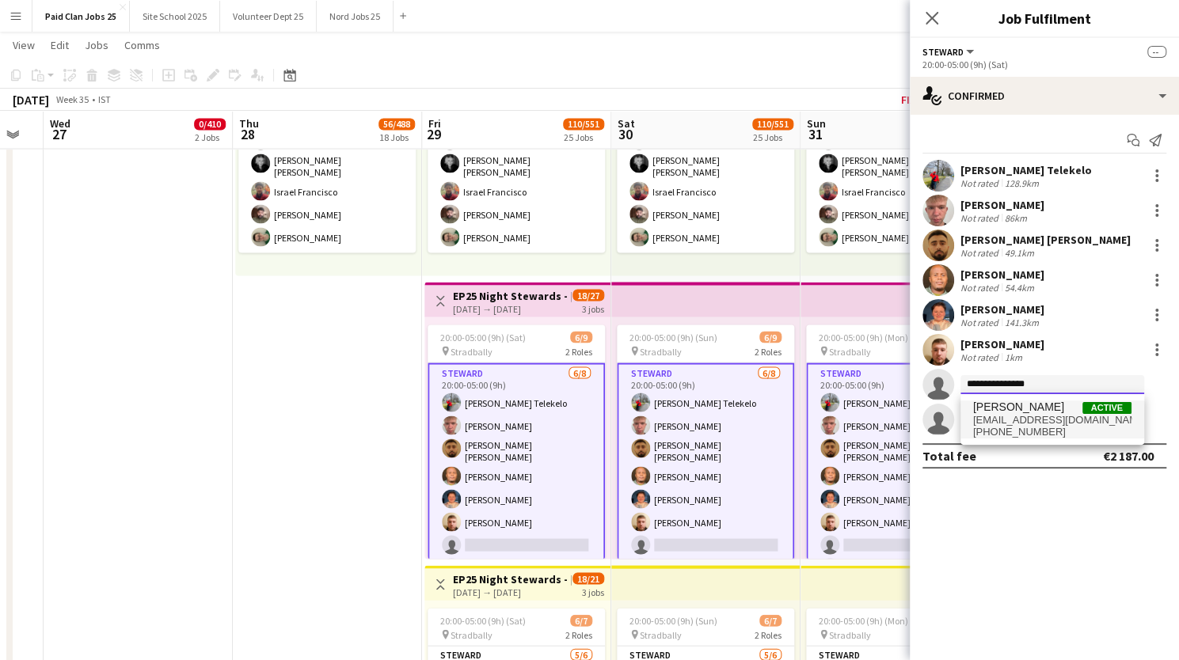
type input "**********"
click at [1016, 425] on span "[EMAIL_ADDRESS][DOMAIN_NAME]" at bounding box center [1052, 420] width 158 height 13
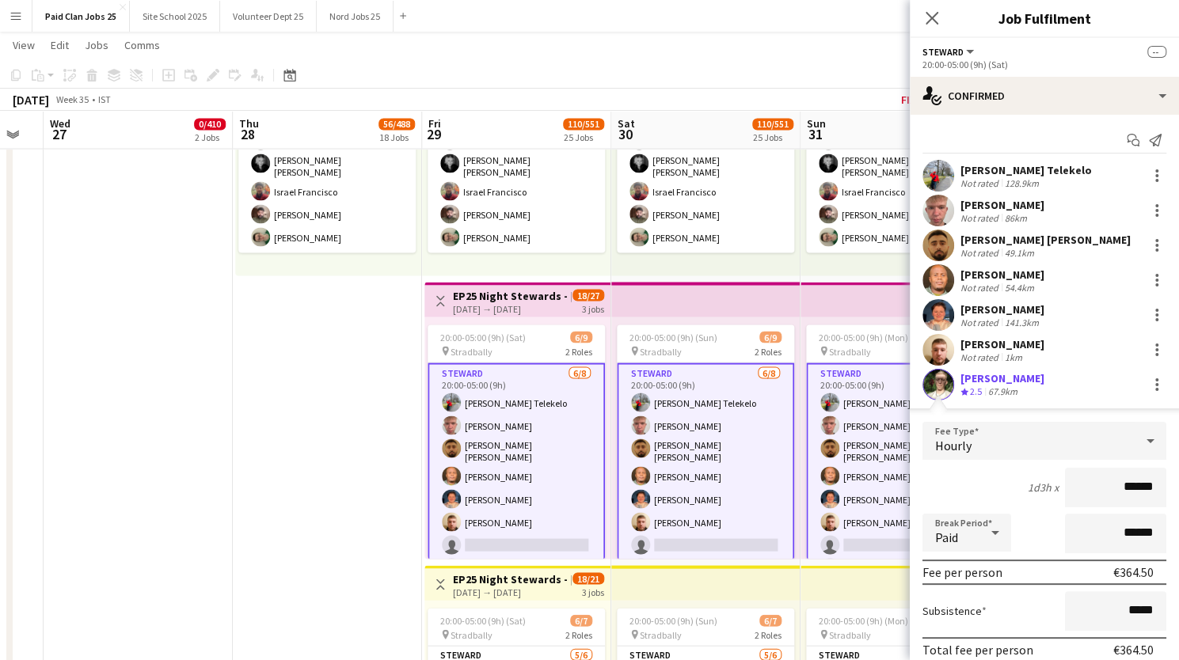
scroll to position [134, 0]
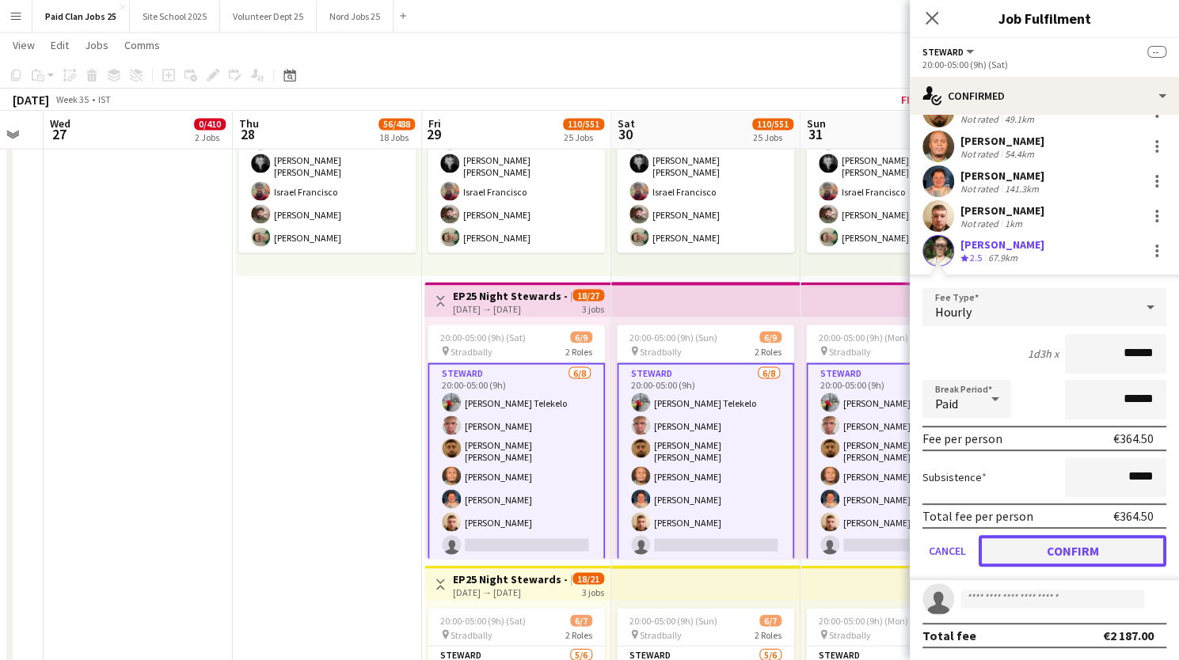
click at [1095, 557] on button "Confirm" at bounding box center [1073, 551] width 188 height 32
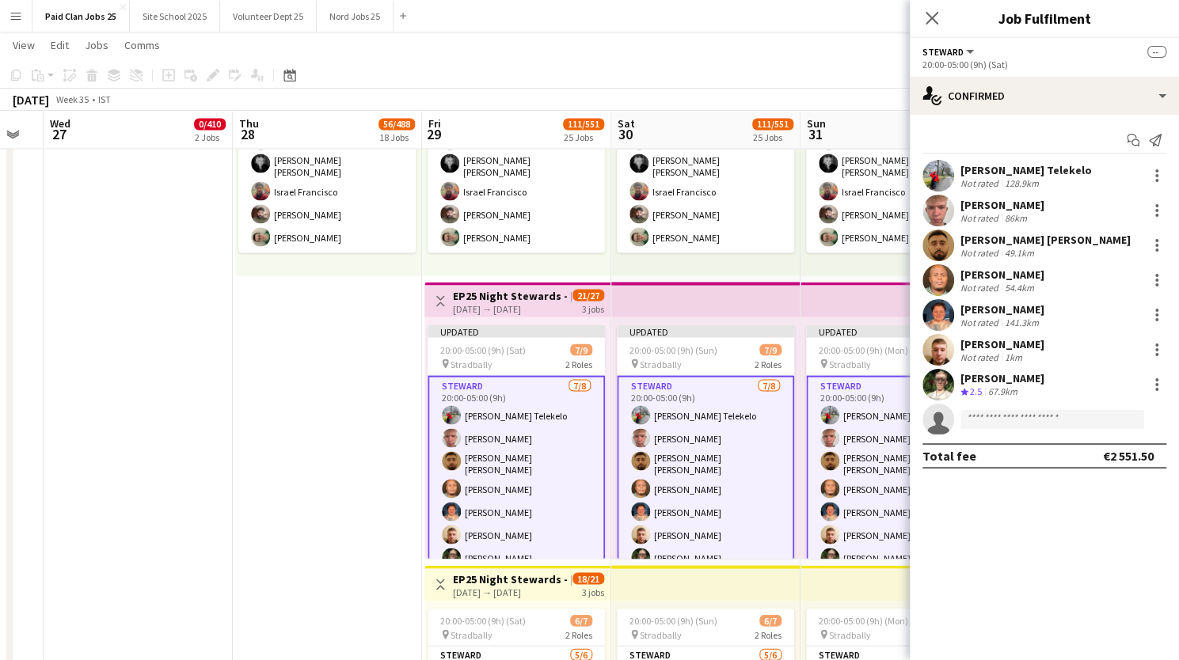
scroll to position [0, 0]
